Goal: Task Accomplishment & Management: Manage account settings

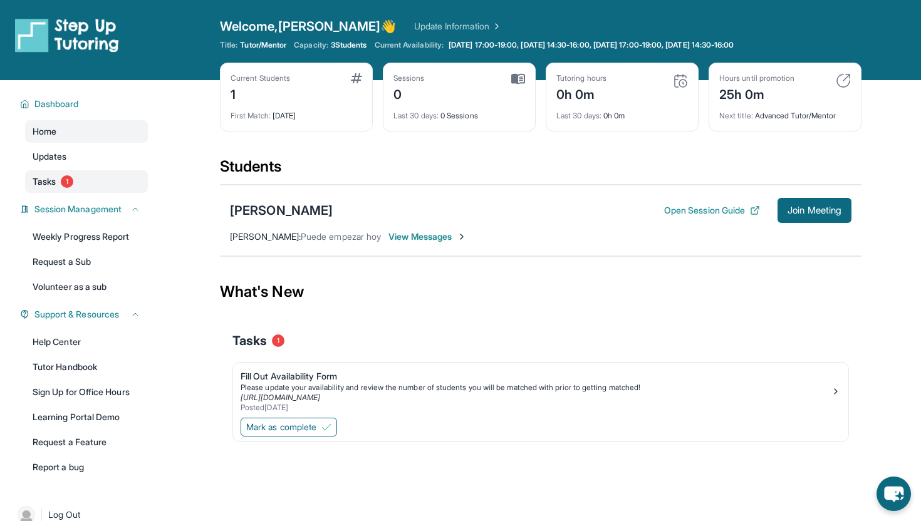
click at [111, 171] on link "Tasks 1" at bounding box center [86, 181] width 123 height 23
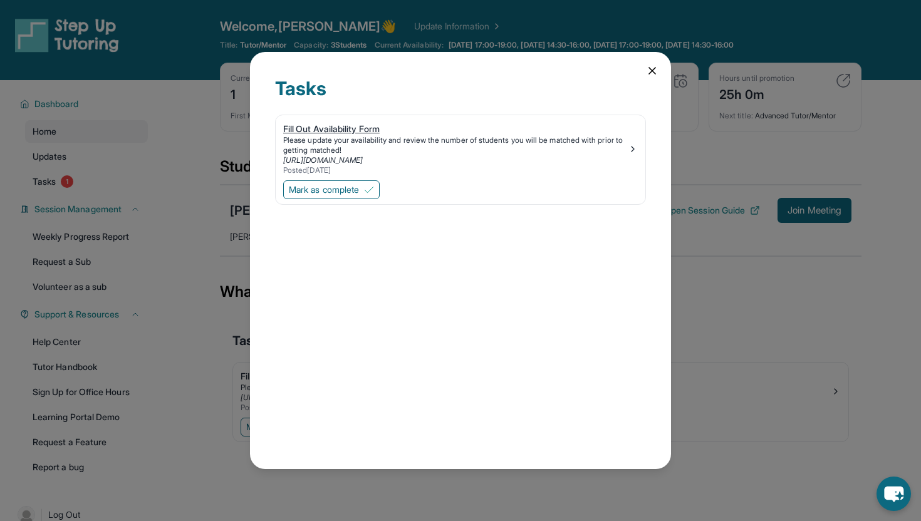
click at [389, 143] on div "Please update your availability and review the number of students you will be m…" at bounding box center [455, 145] width 345 height 20
click at [328, 187] on span "Mark as complete" at bounding box center [324, 190] width 70 height 13
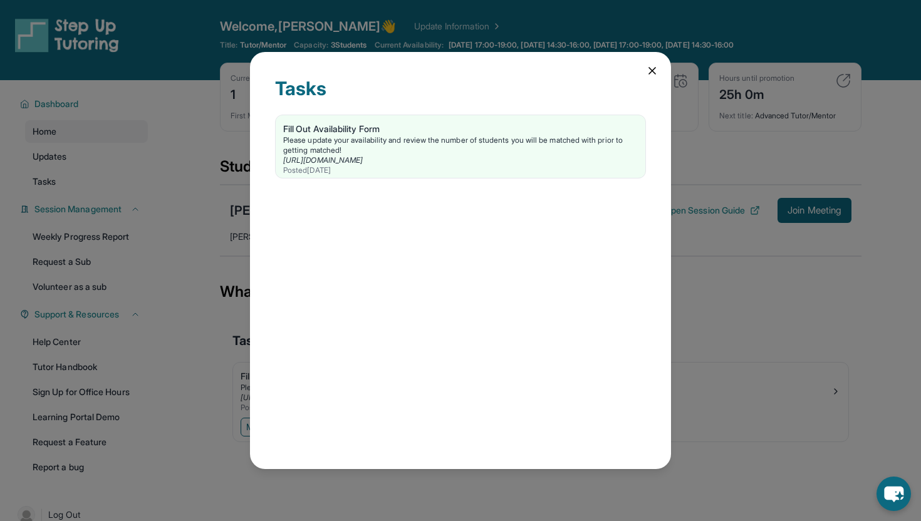
click at [656, 67] on icon at bounding box center [652, 71] width 13 height 13
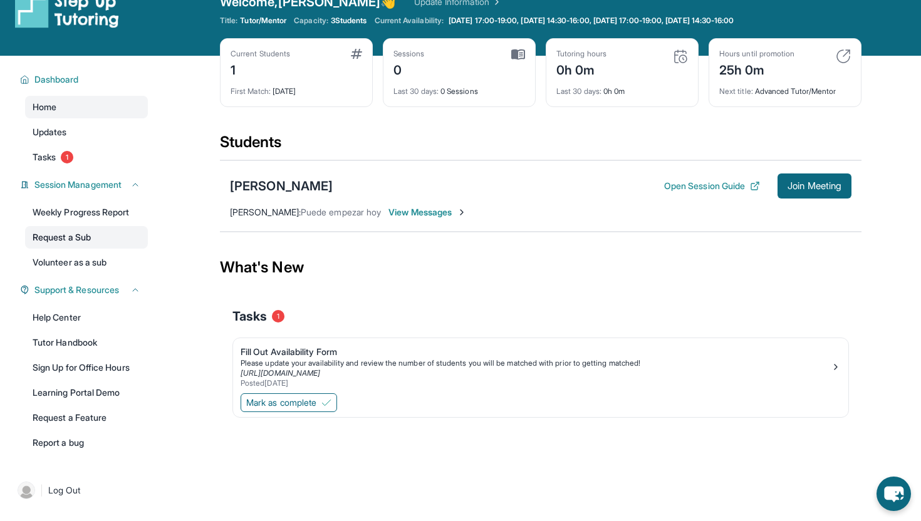
scroll to position [29, 0]
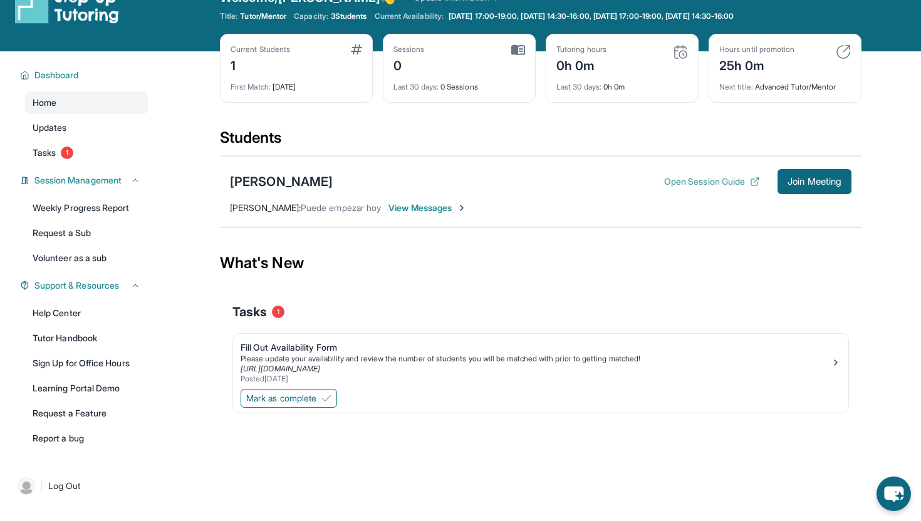
click at [752, 180] on icon at bounding box center [755, 182] width 6 height 6
click at [305, 363] on div "Please update your availability and review the number of students you will be m…" at bounding box center [536, 359] width 590 height 10
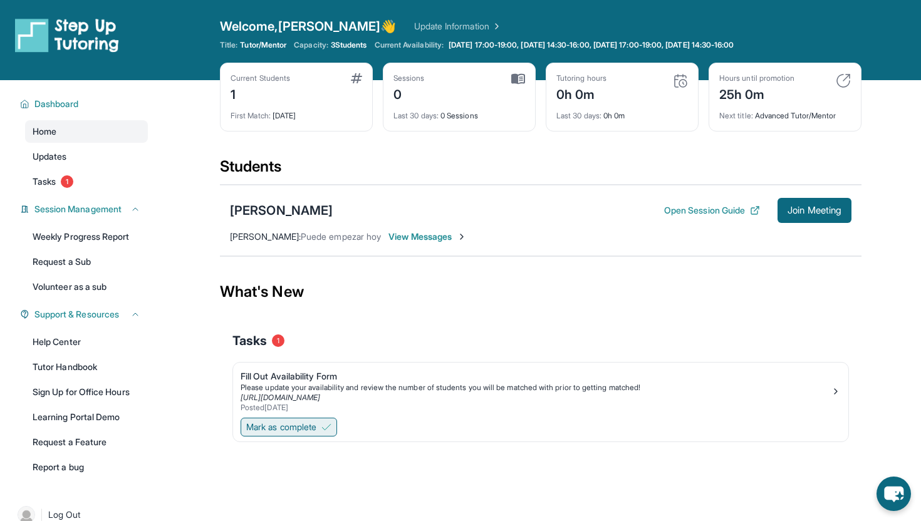
click at [307, 431] on span "Mark as complete" at bounding box center [281, 427] width 70 height 13
